Goal: Navigation & Orientation: Find specific page/section

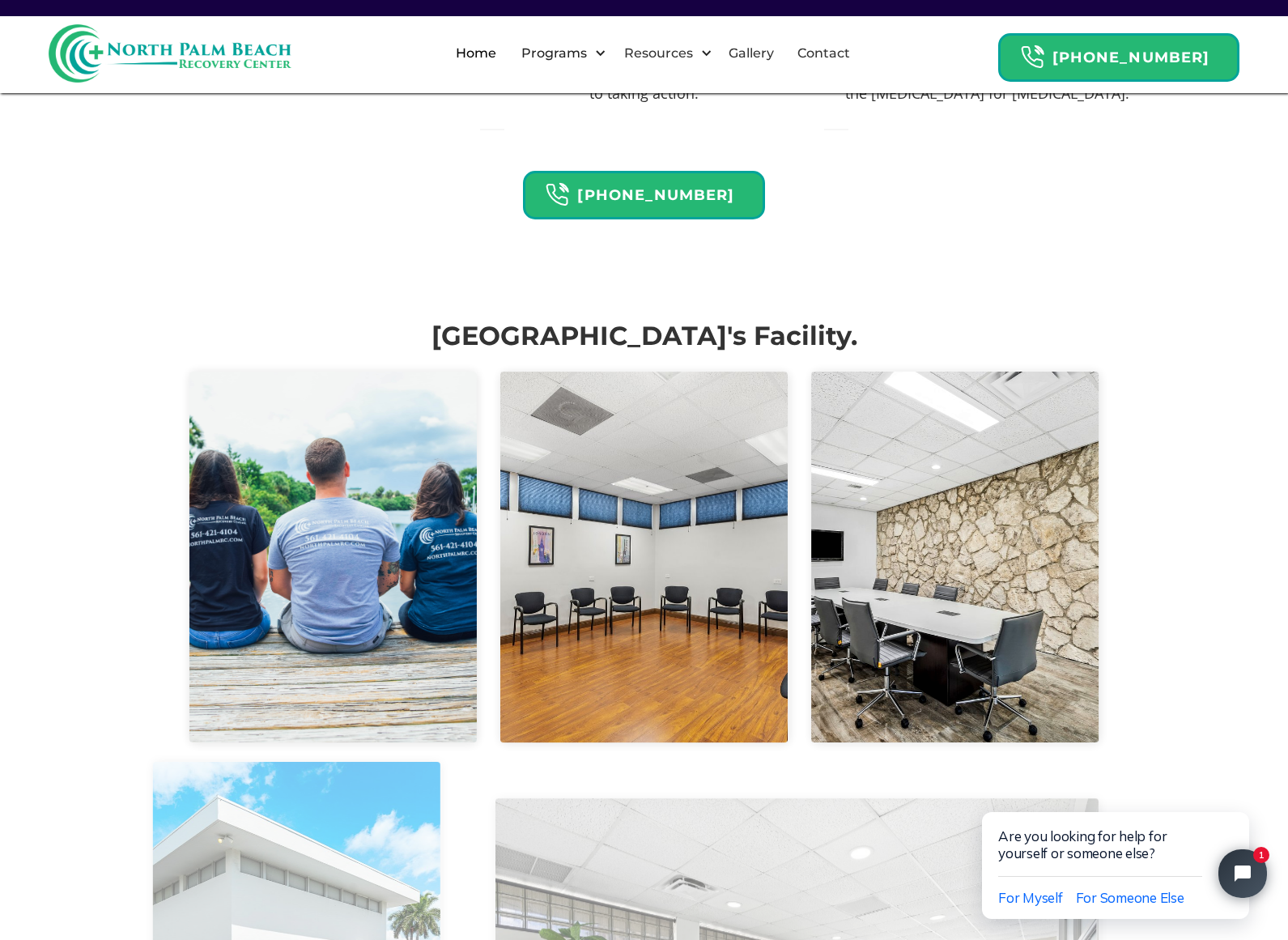
scroll to position [3236, 0]
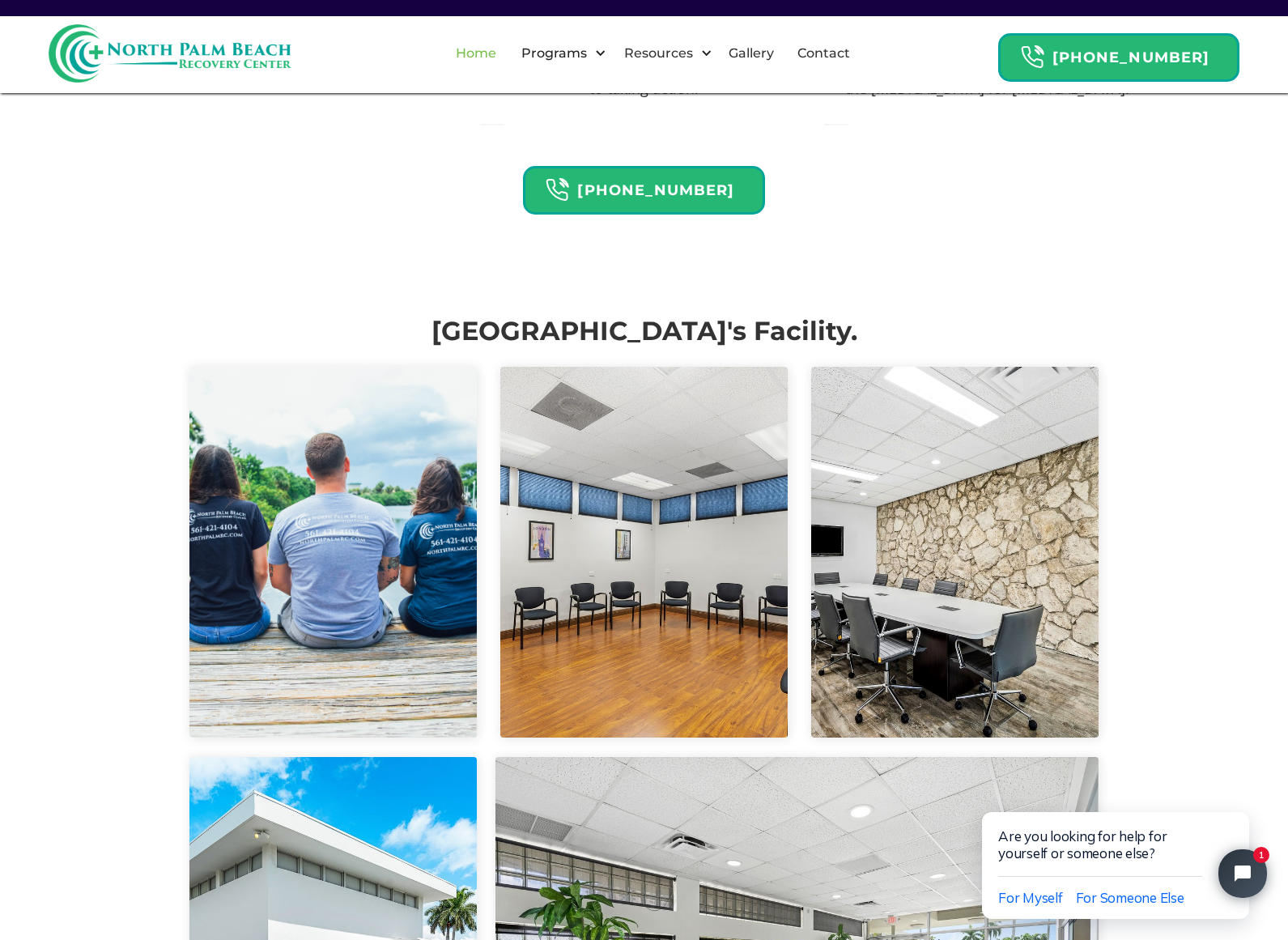
click at [501, 55] on link "Home" at bounding box center [476, 53] width 60 height 52
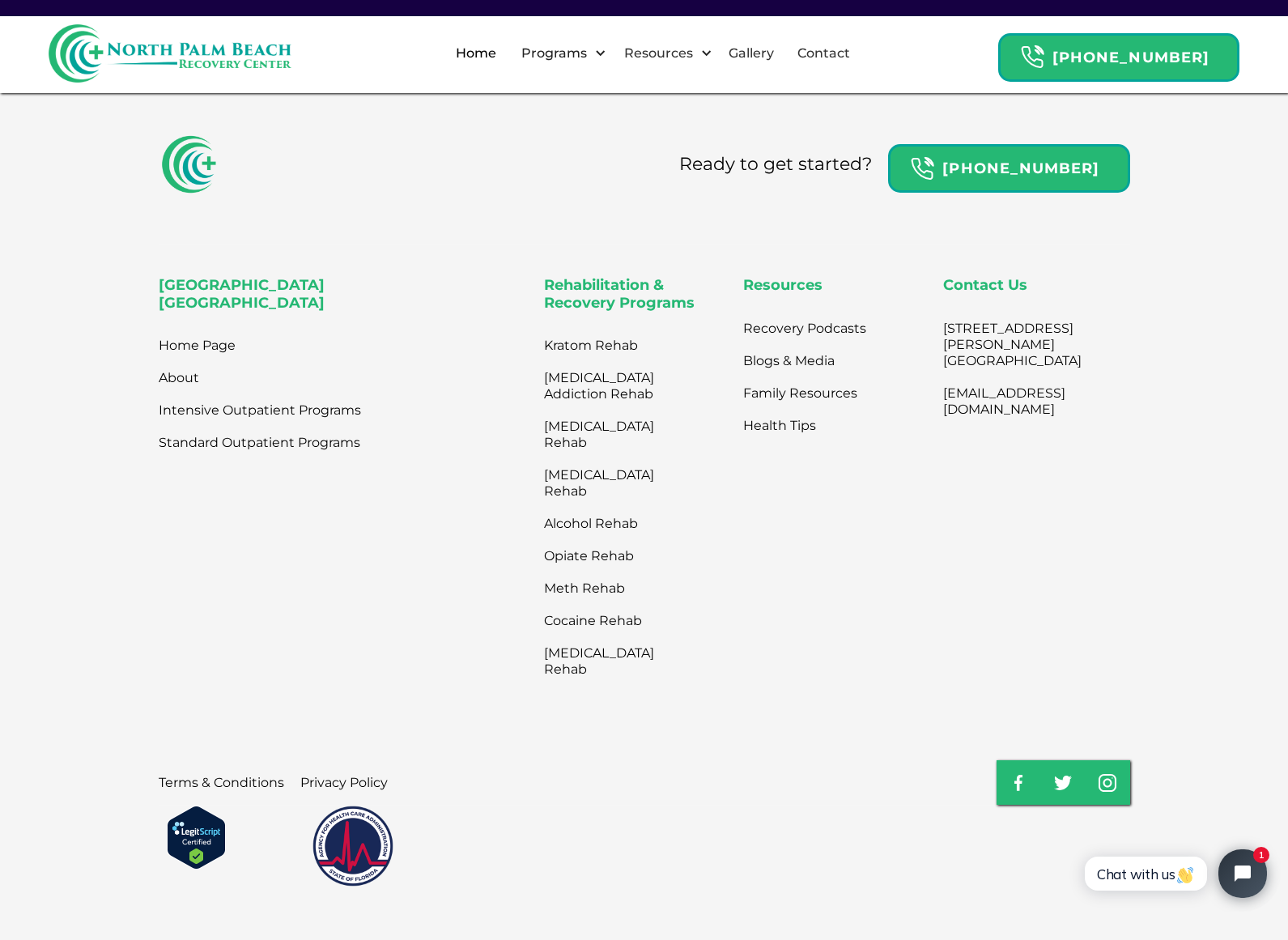
scroll to position [5206, 0]
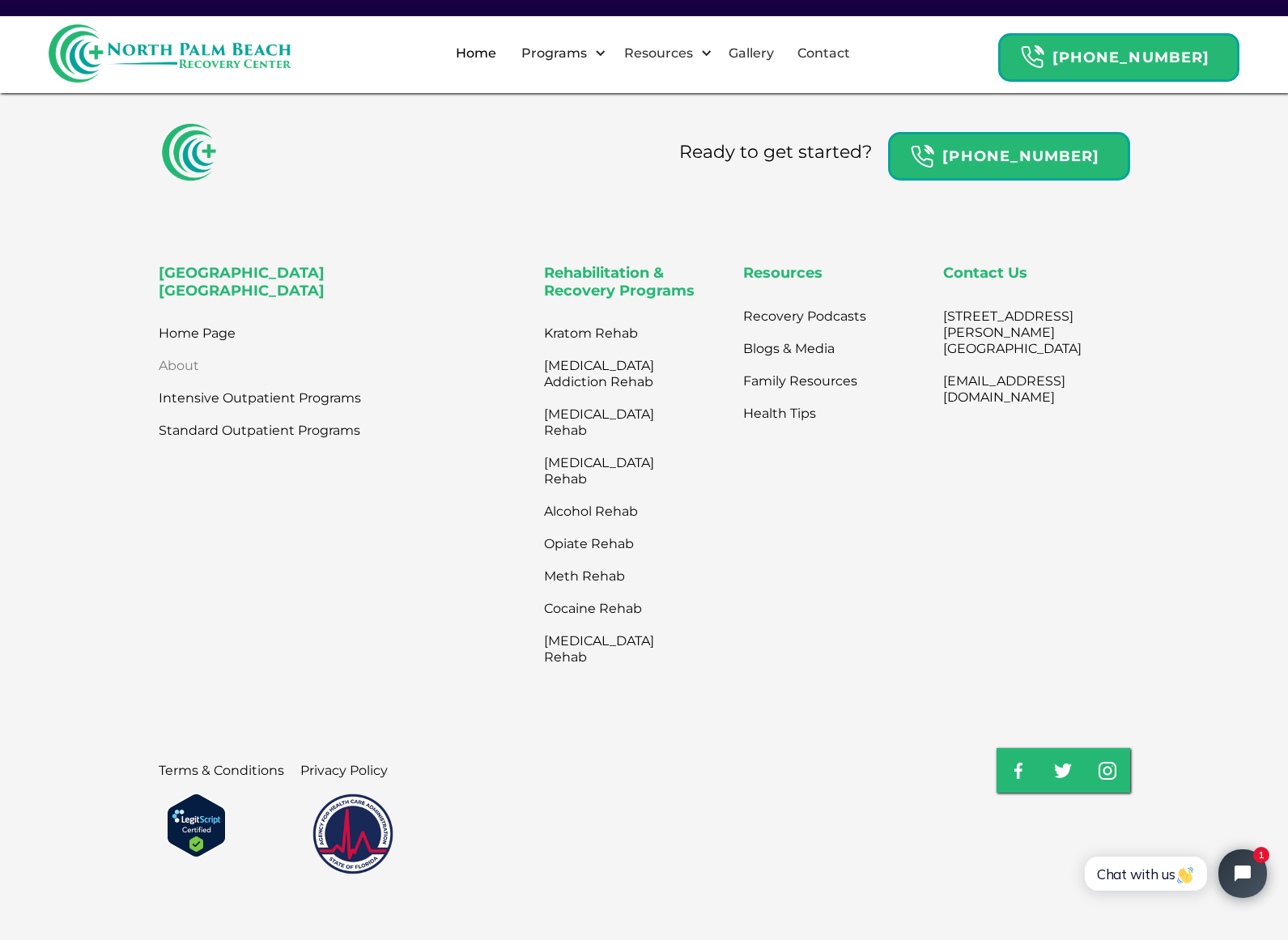
click at [182, 352] on link "About" at bounding box center [178, 366] width 40 height 33
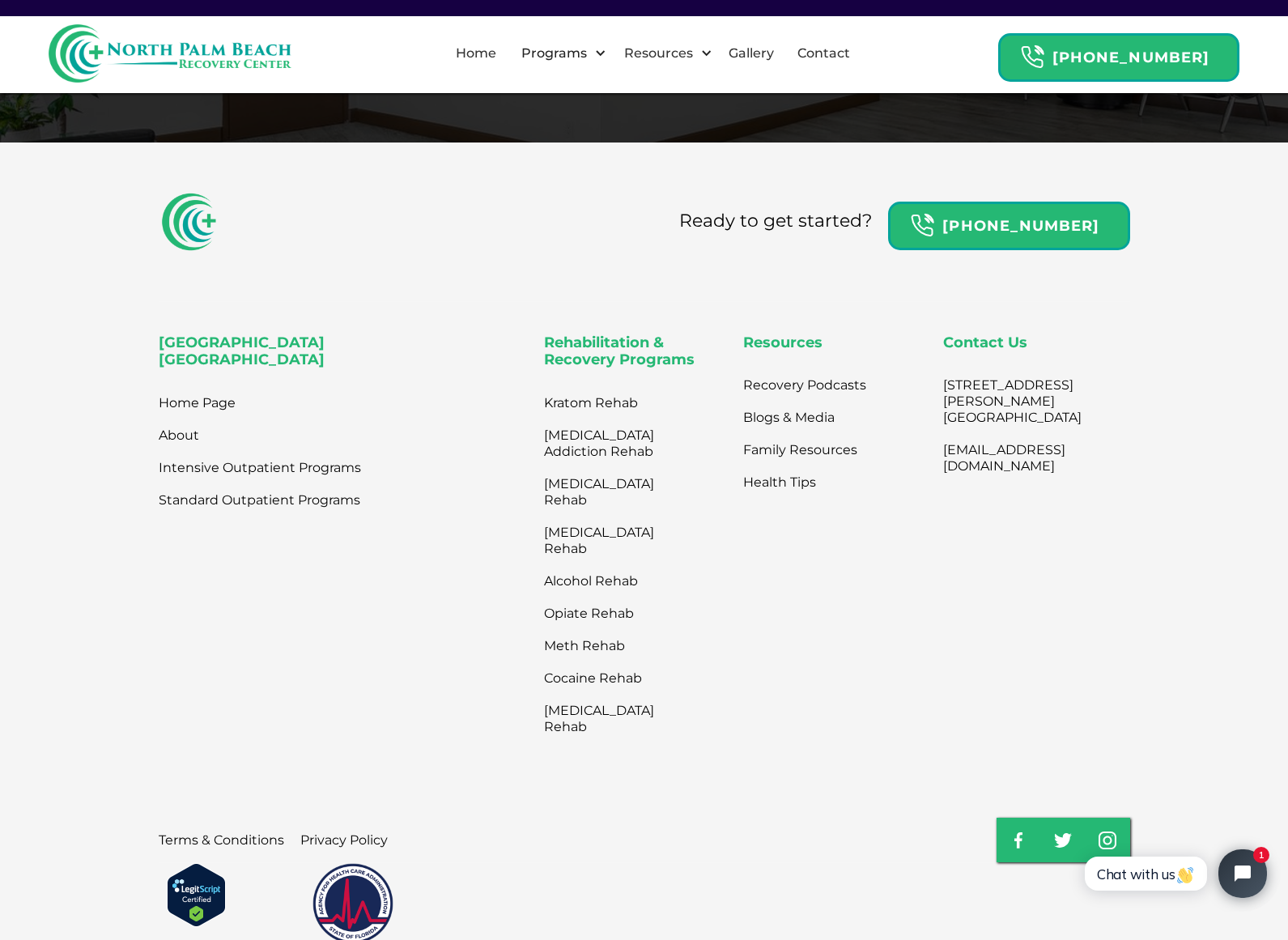
scroll to position [3563, 0]
